Goal: Information Seeking & Learning: Learn about a topic

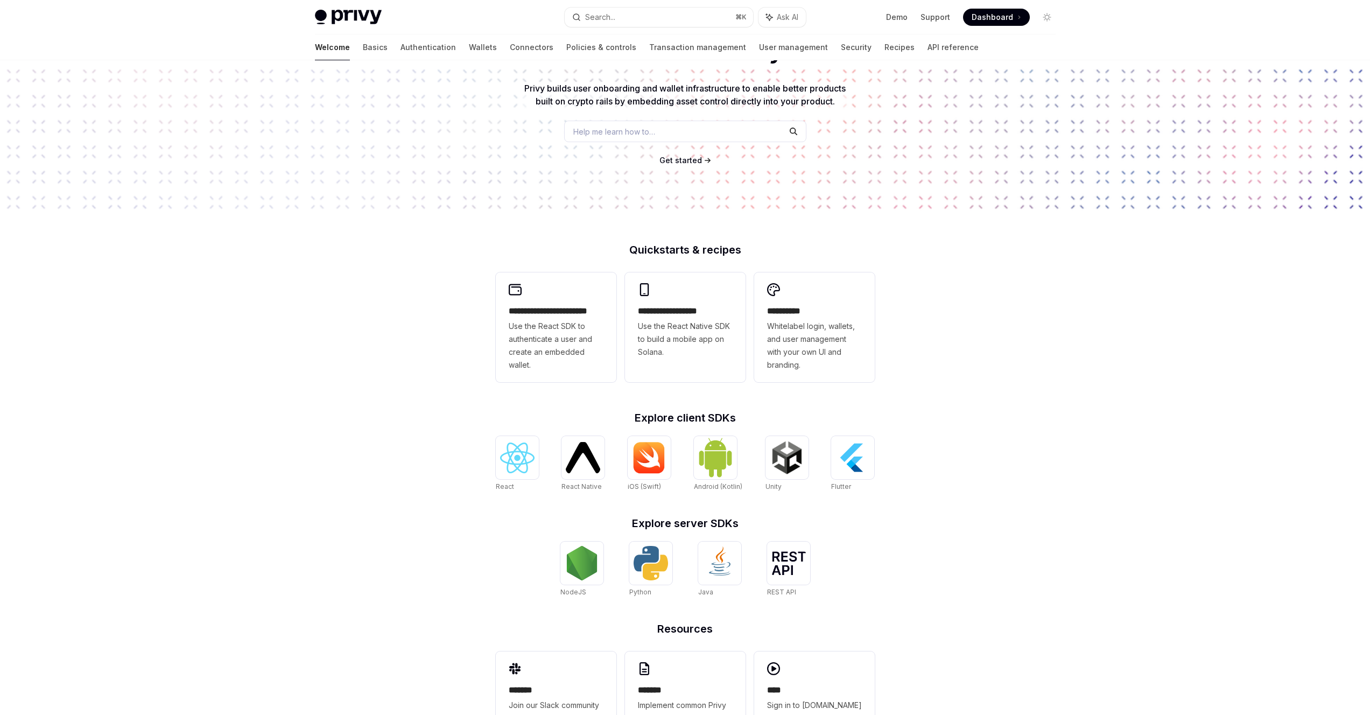
scroll to position [141, 0]
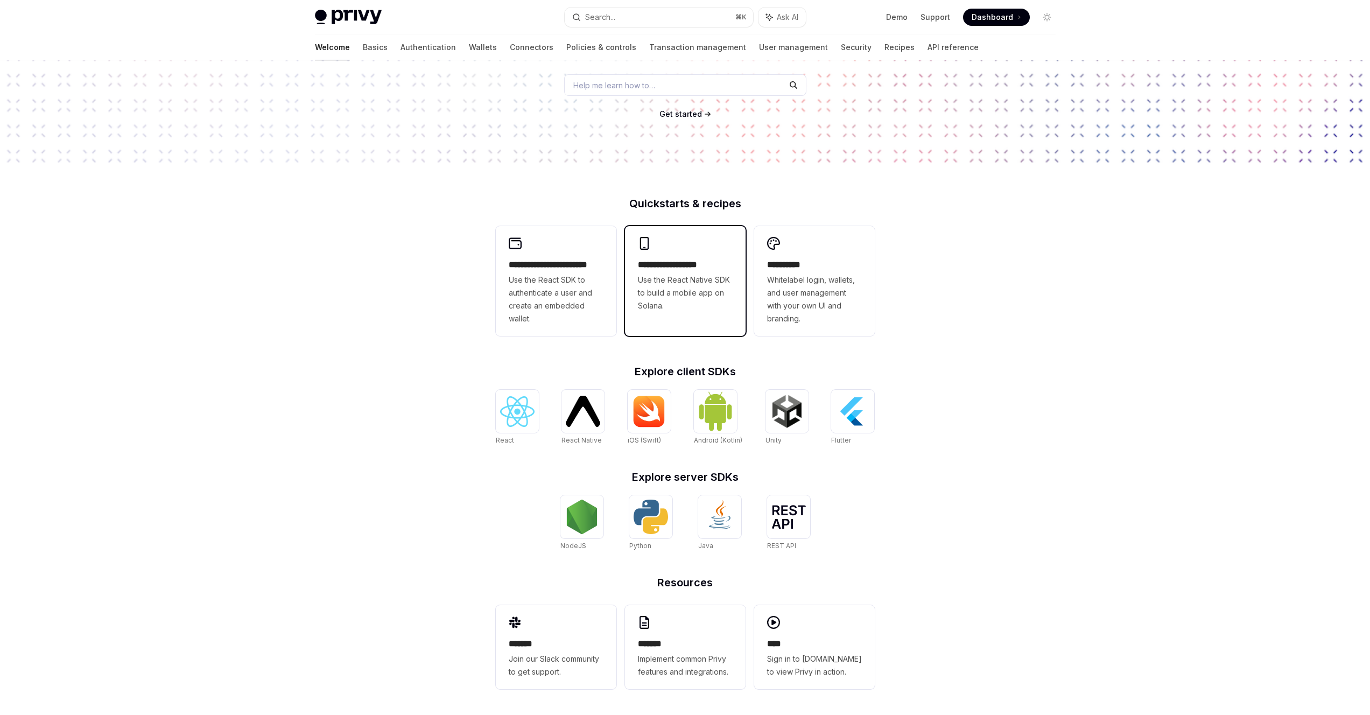
click at [689, 277] on span "Use the React Native SDK to build a mobile app on Solana." at bounding box center [685, 292] width 95 height 39
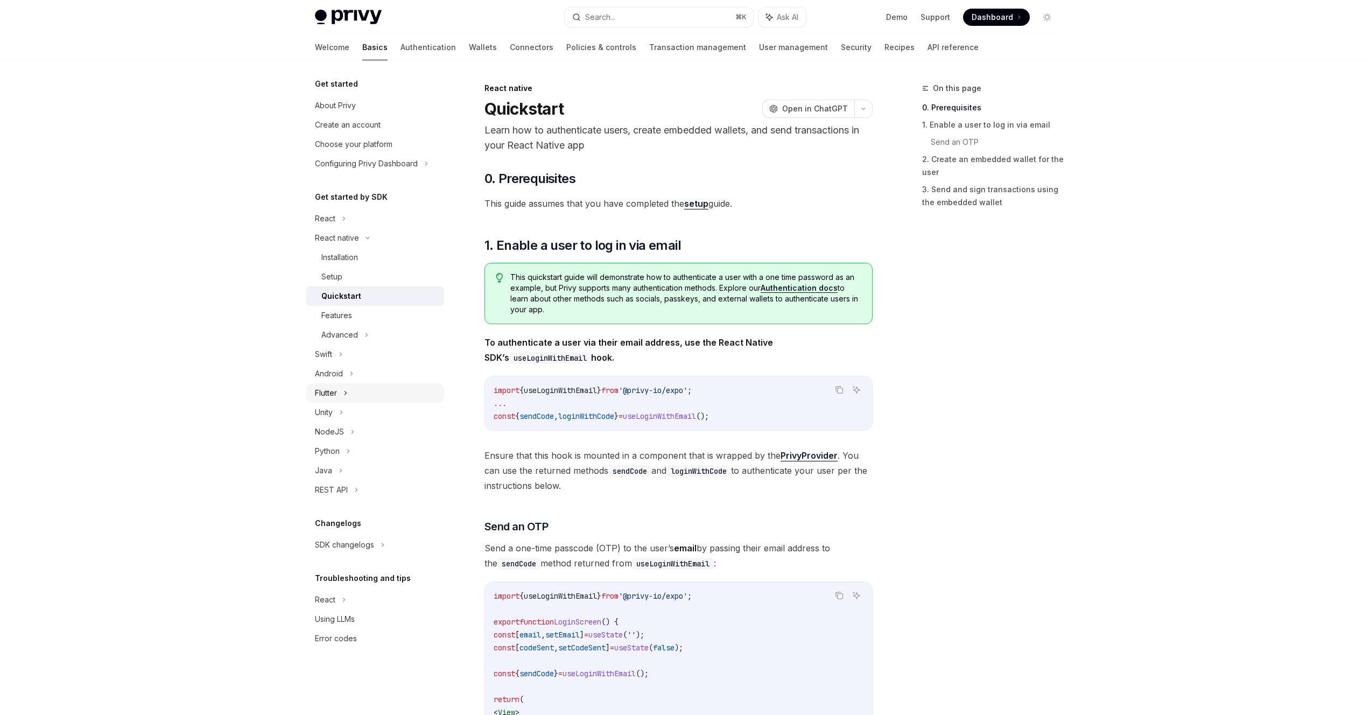
click at [322, 392] on div "Flutter" at bounding box center [326, 393] width 22 height 13
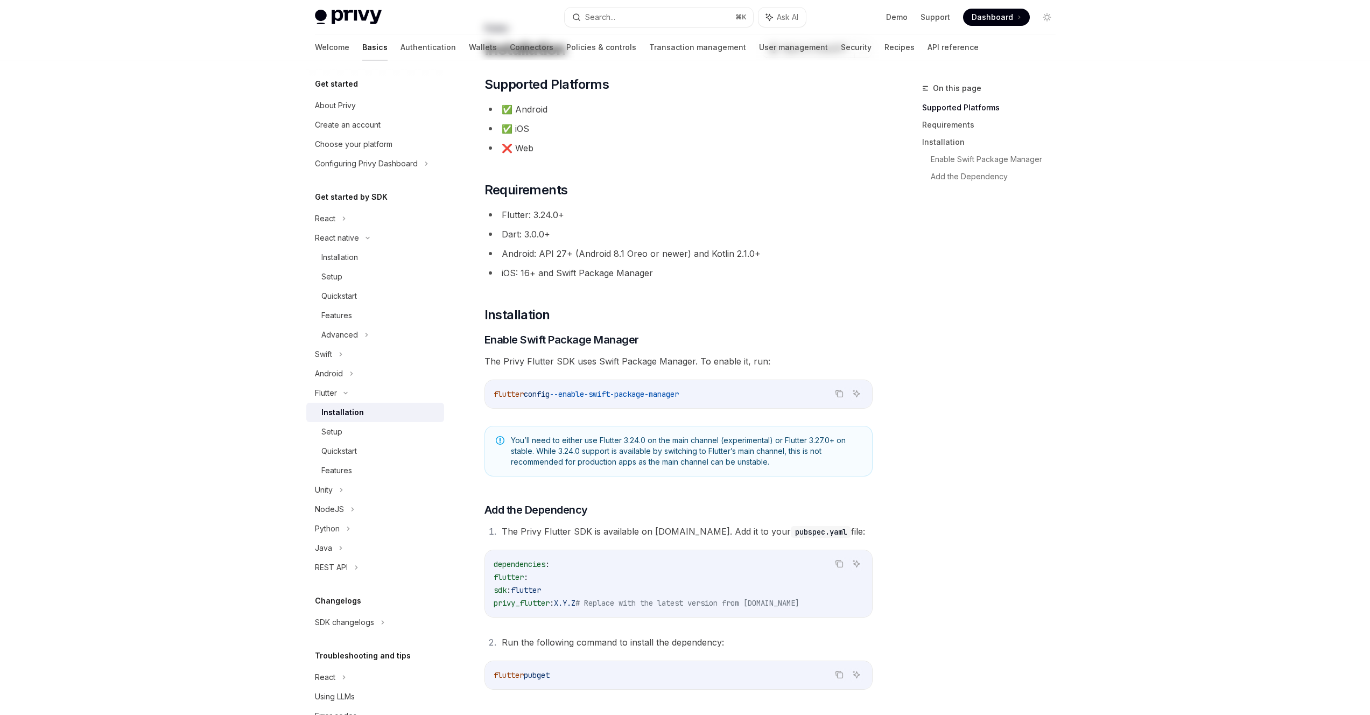
scroll to position [194, 0]
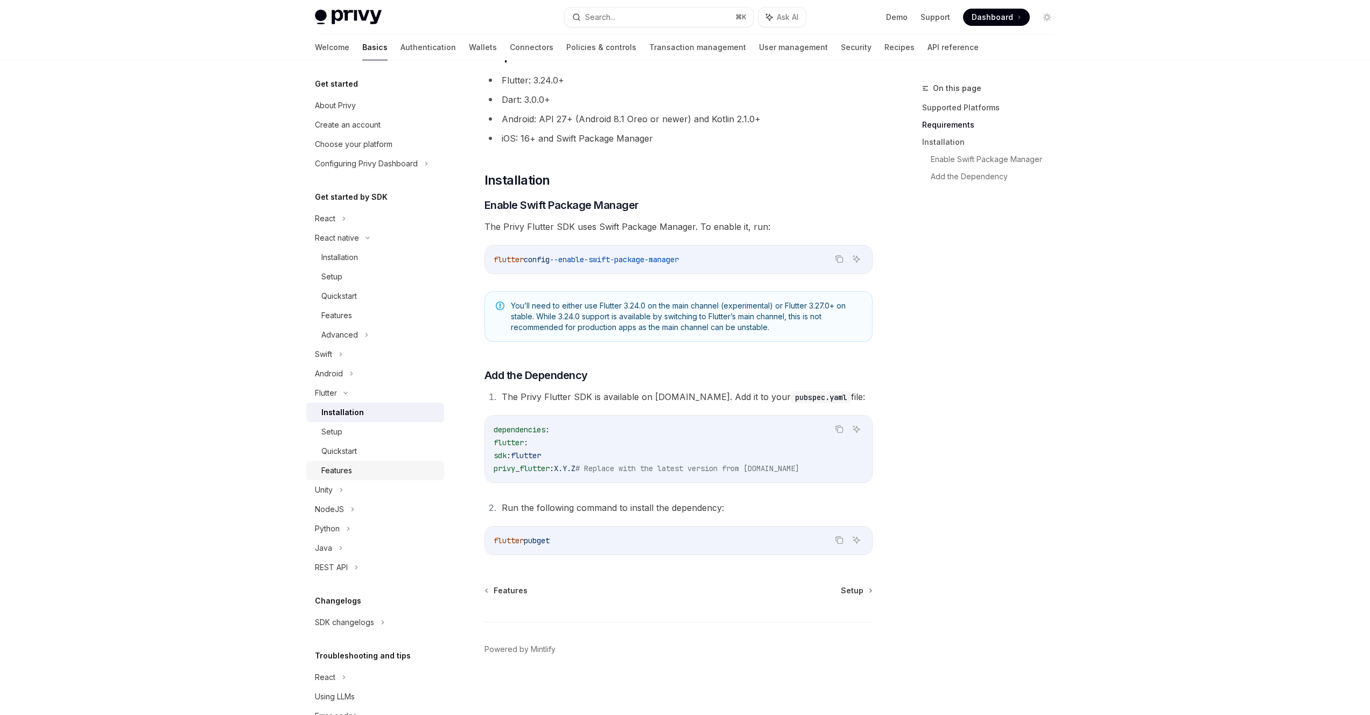
click at [336, 466] on div "Features" at bounding box center [336, 470] width 31 height 13
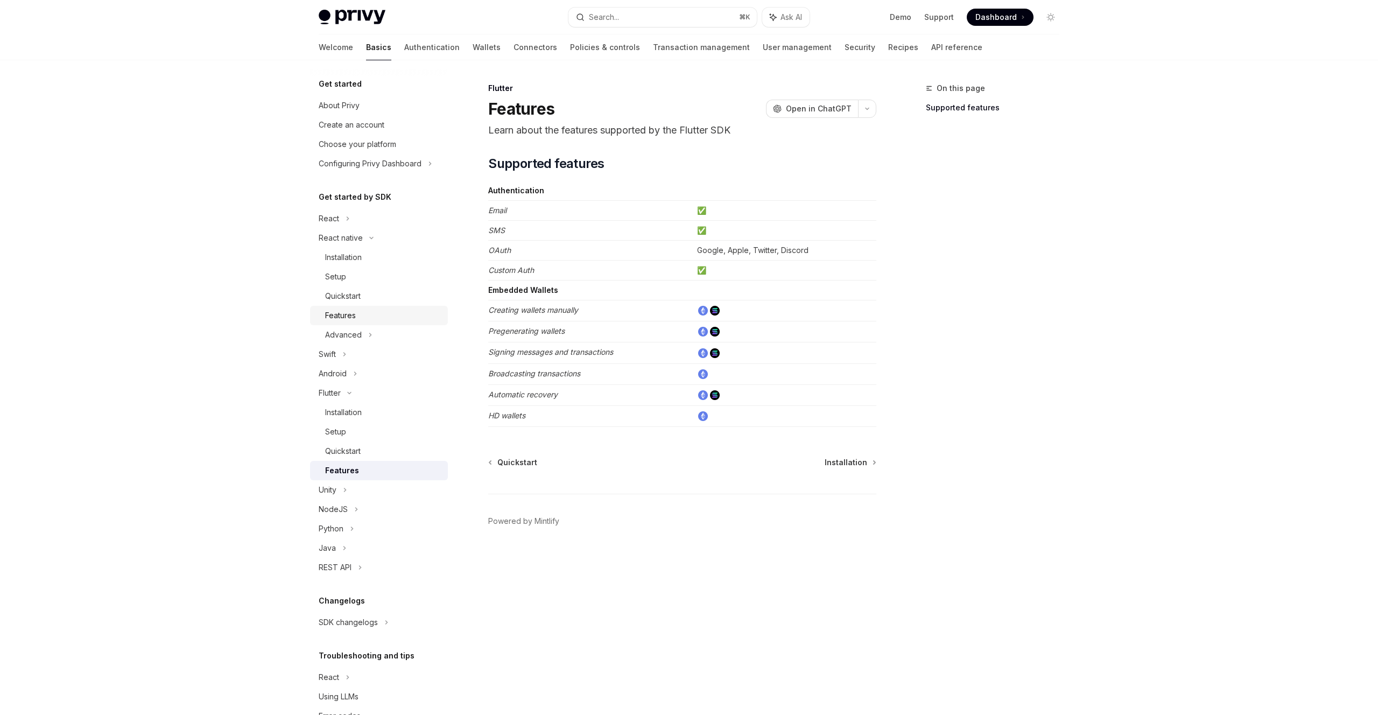
click at [337, 310] on div "Features" at bounding box center [340, 315] width 31 height 13
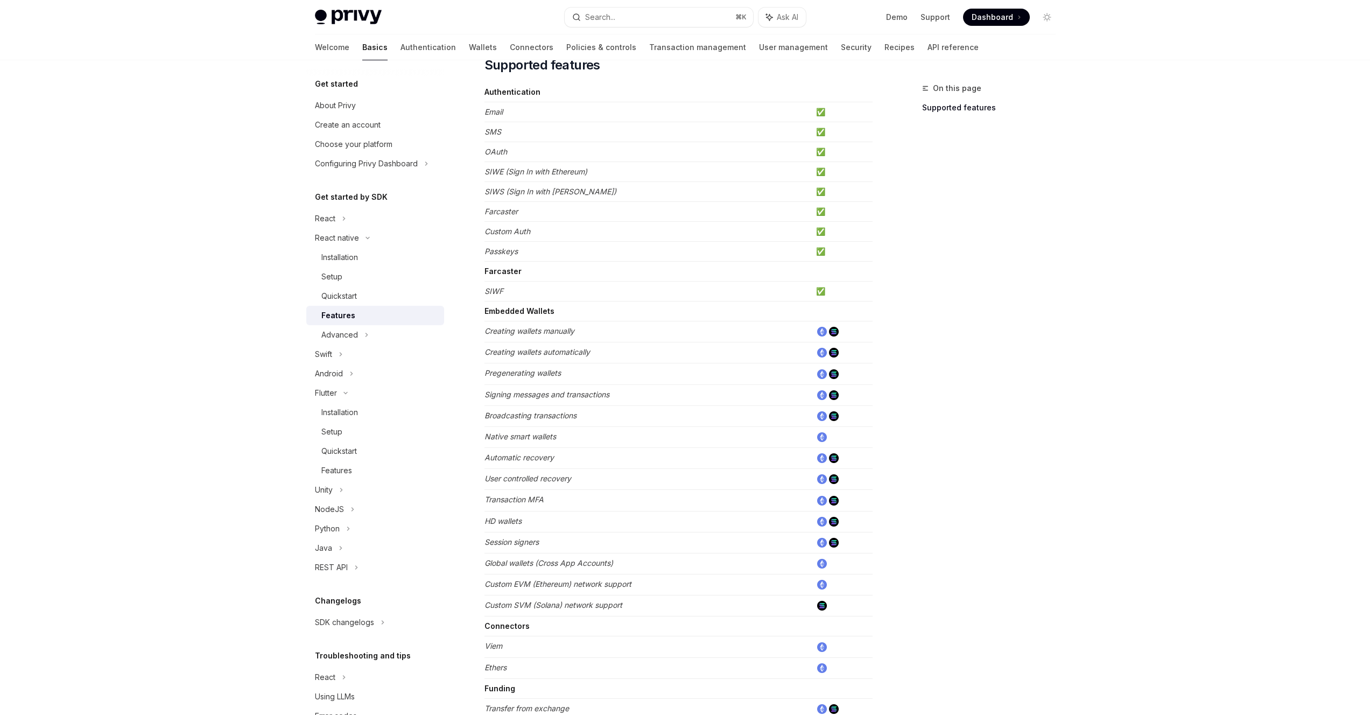
scroll to position [284, 0]
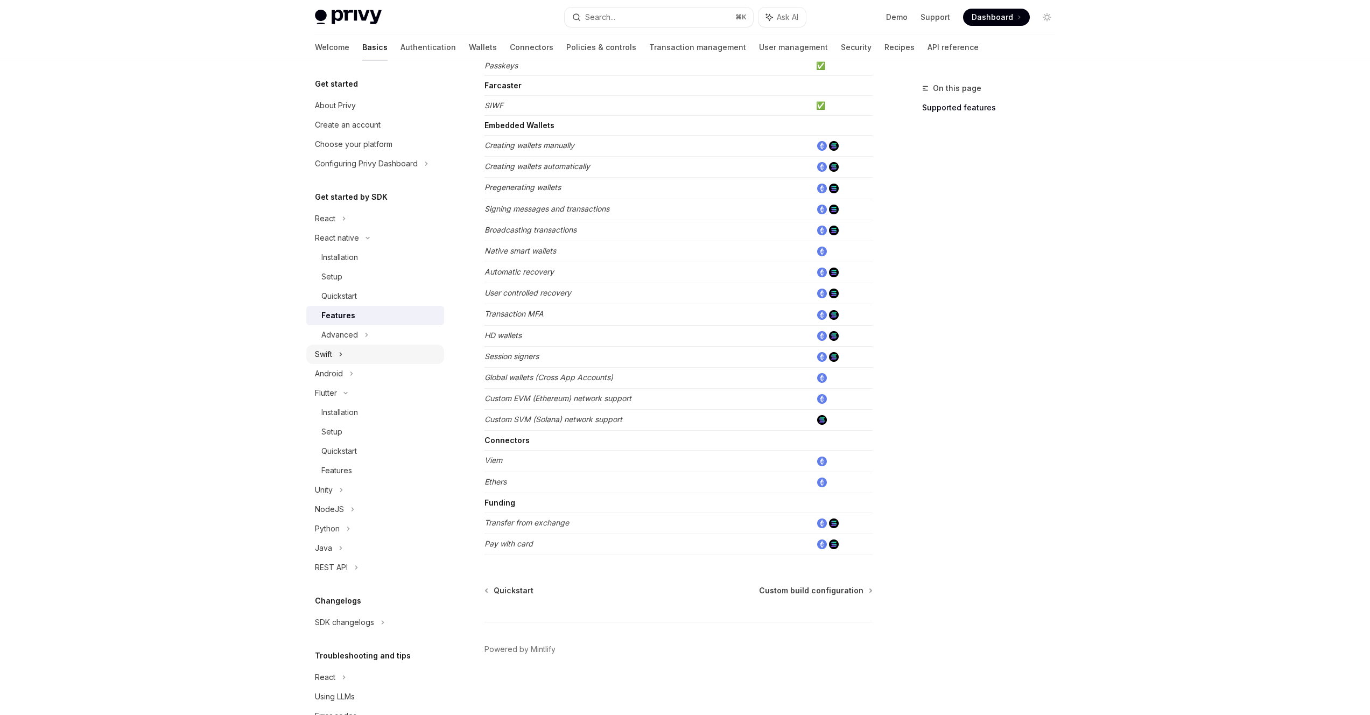
click at [333, 355] on div "Swift" at bounding box center [375, 354] width 138 height 19
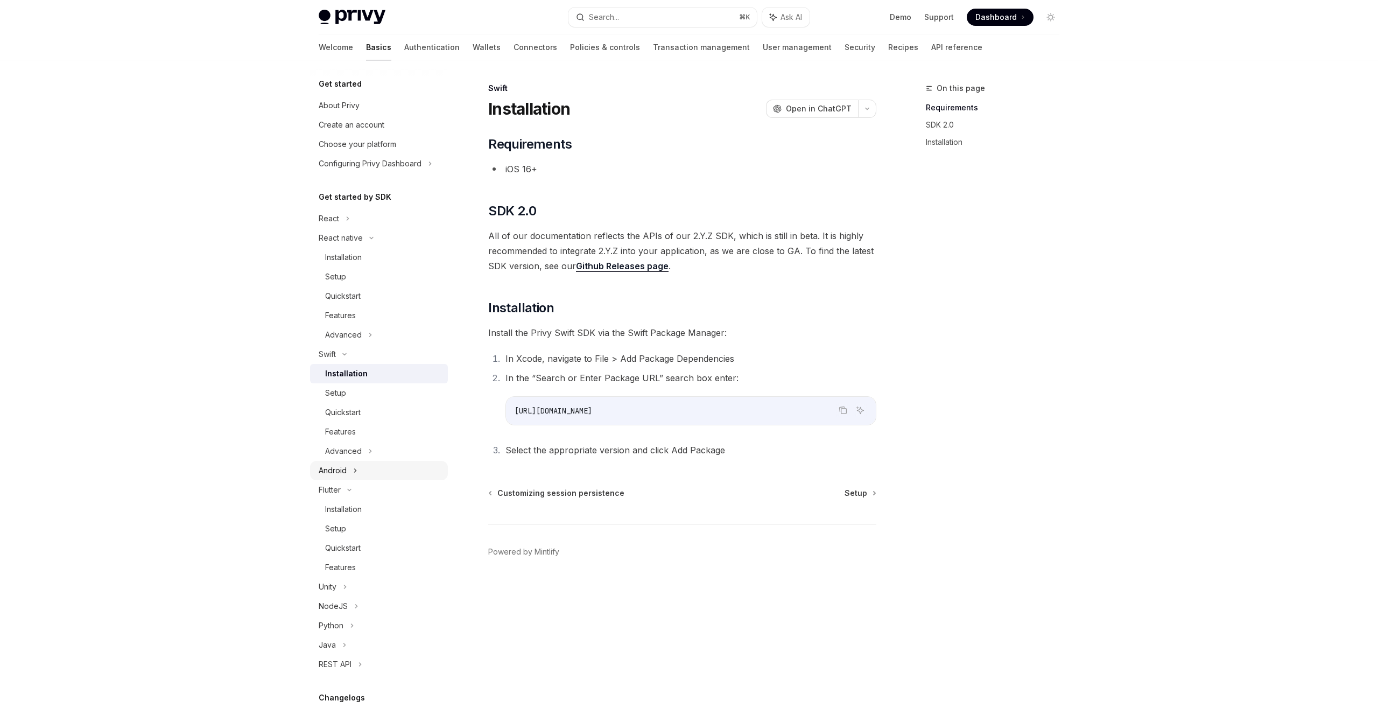
click at [325, 473] on div "Android" at bounding box center [333, 470] width 28 height 13
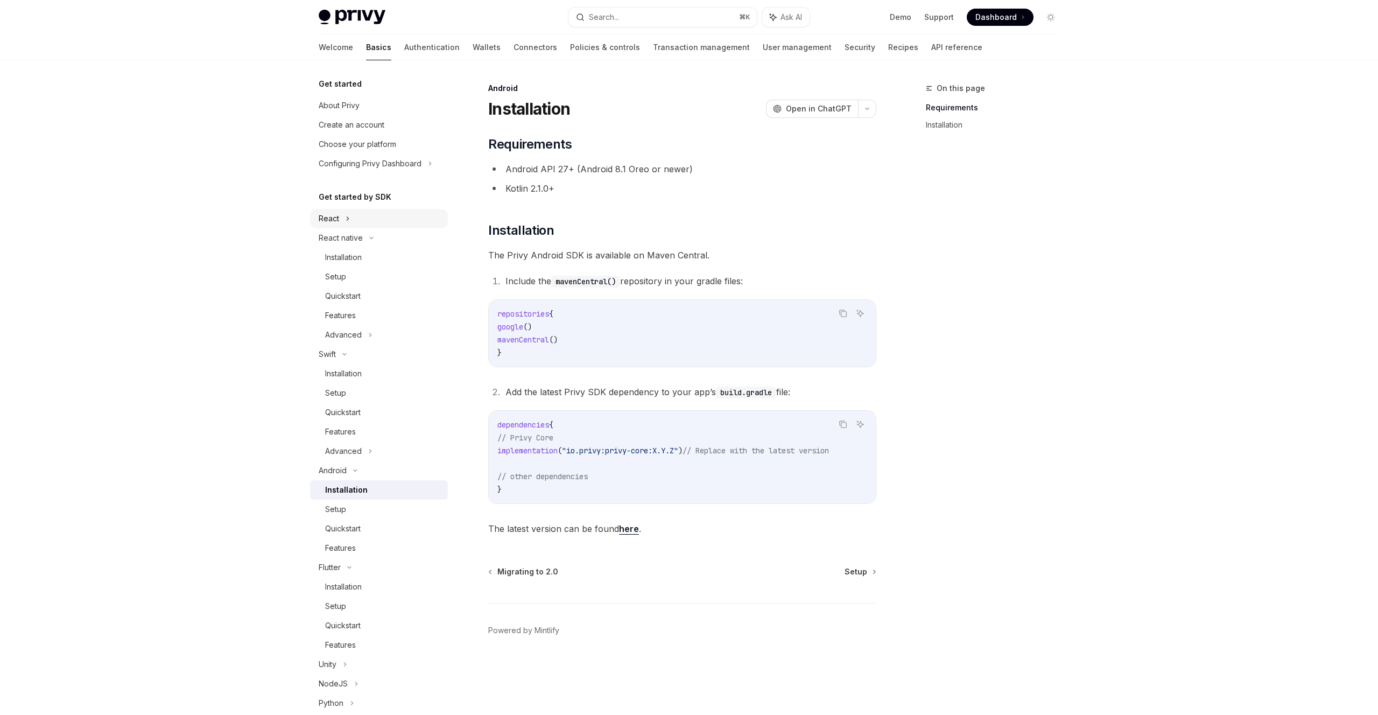
click at [328, 213] on div "React" at bounding box center [329, 218] width 20 height 13
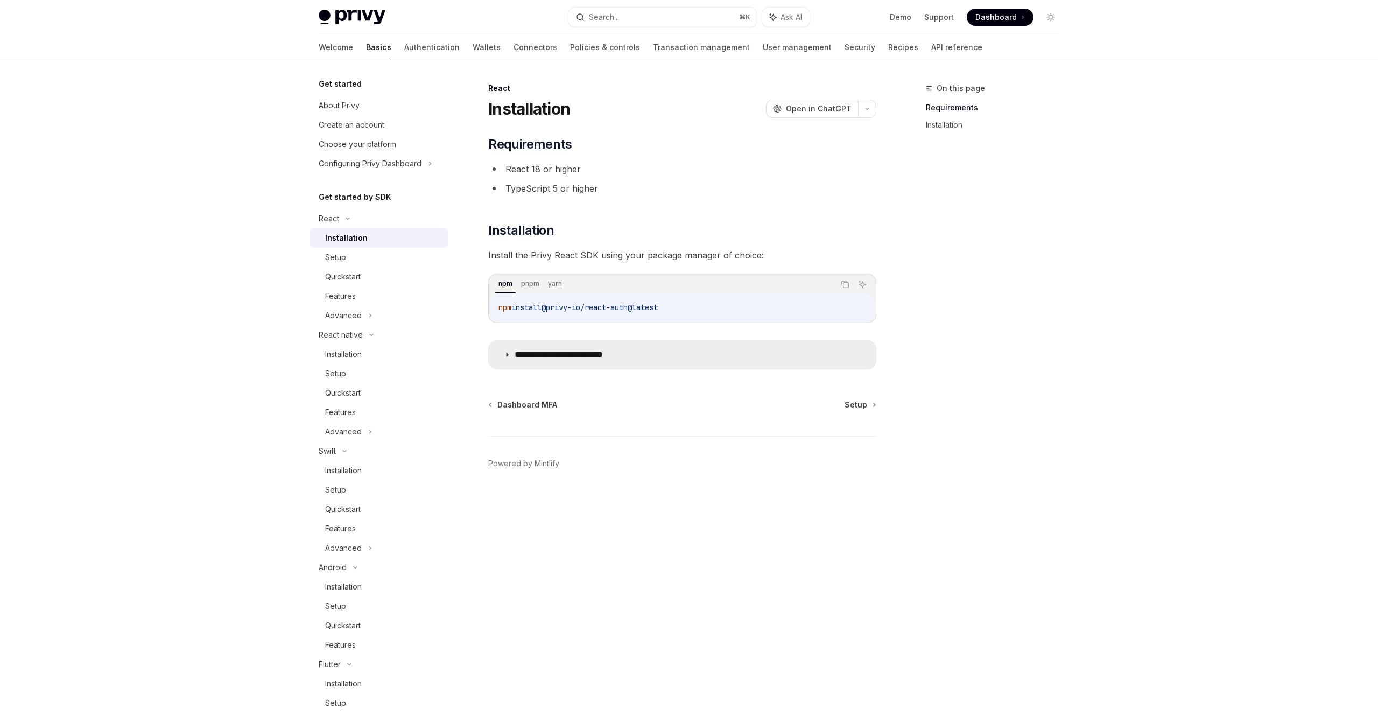
click at [571, 359] on p "**********" at bounding box center [576, 354] width 122 height 11
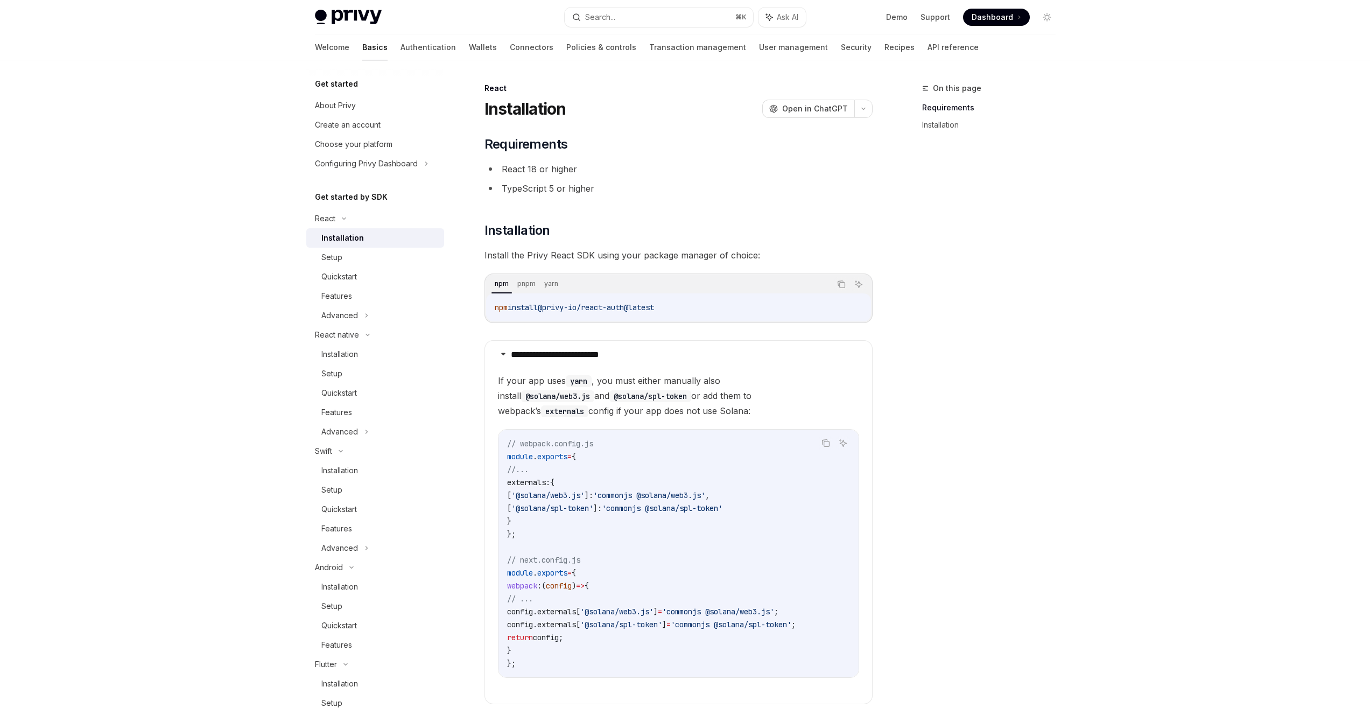
click at [543, 190] on li "TypeScript 5 or higher" at bounding box center [679, 188] width 388 height 15
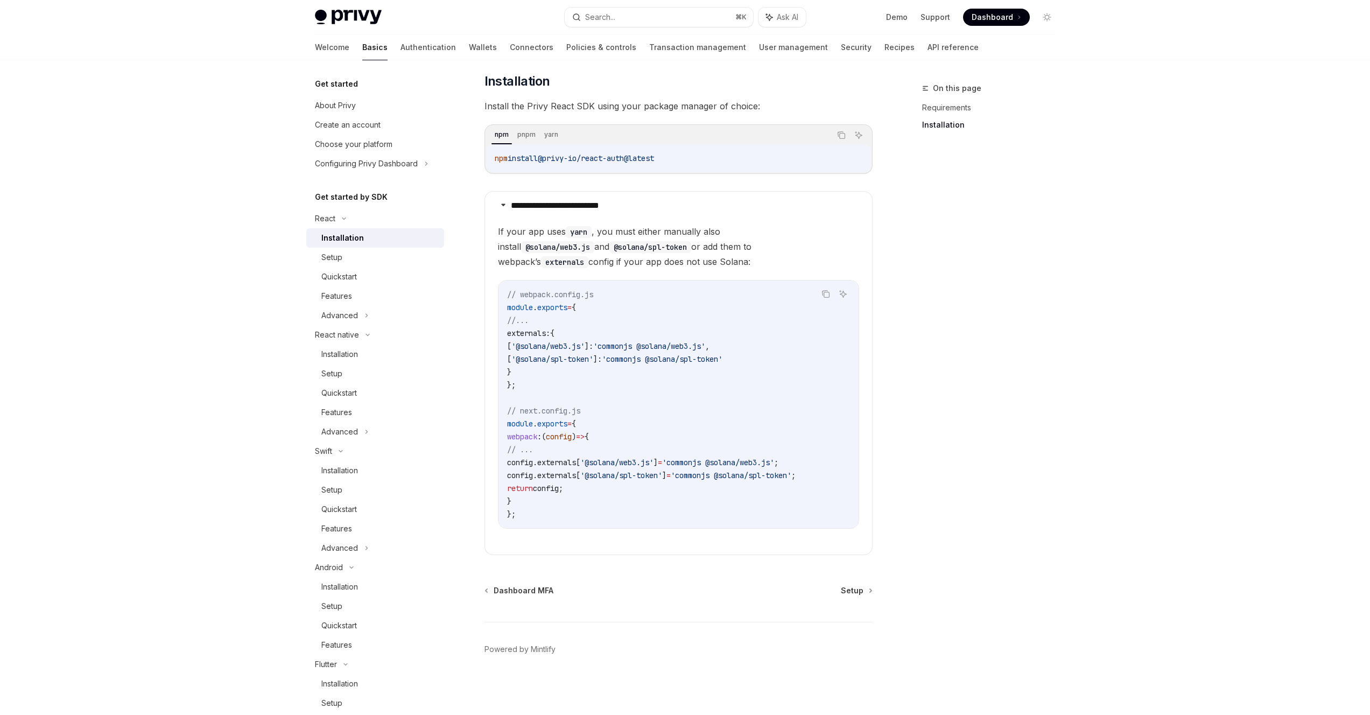
type textarea "*"
